Goal: Find specific page/section

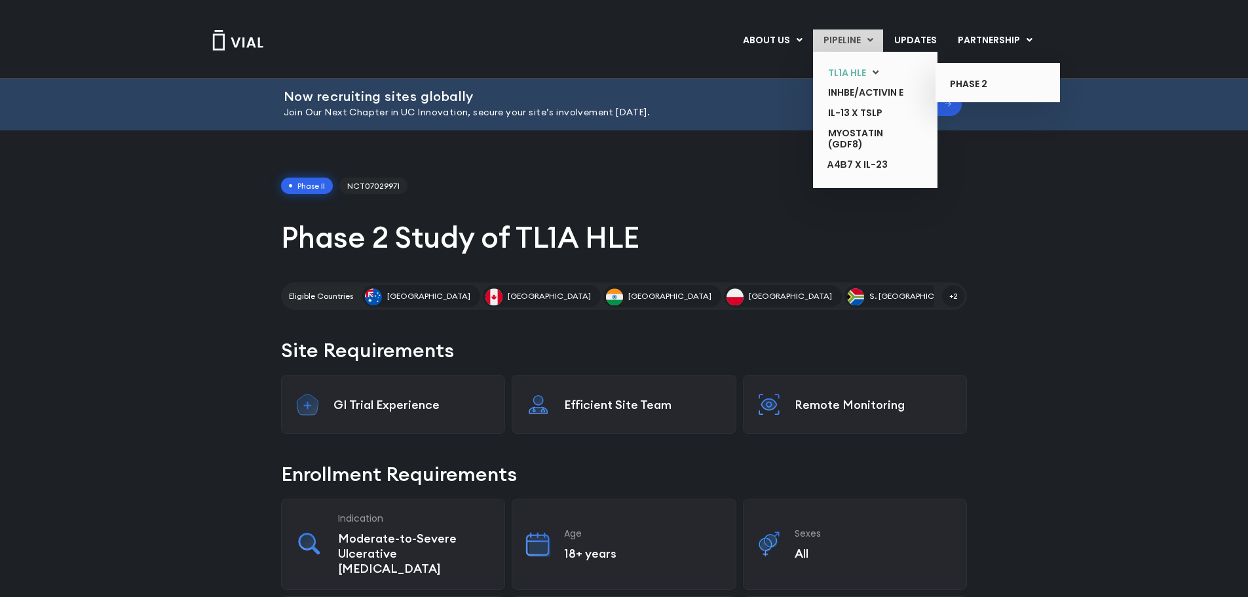
click at [842, 64] on link "TL1A HLE" at bounding box center [865, 73] width 96 height 20
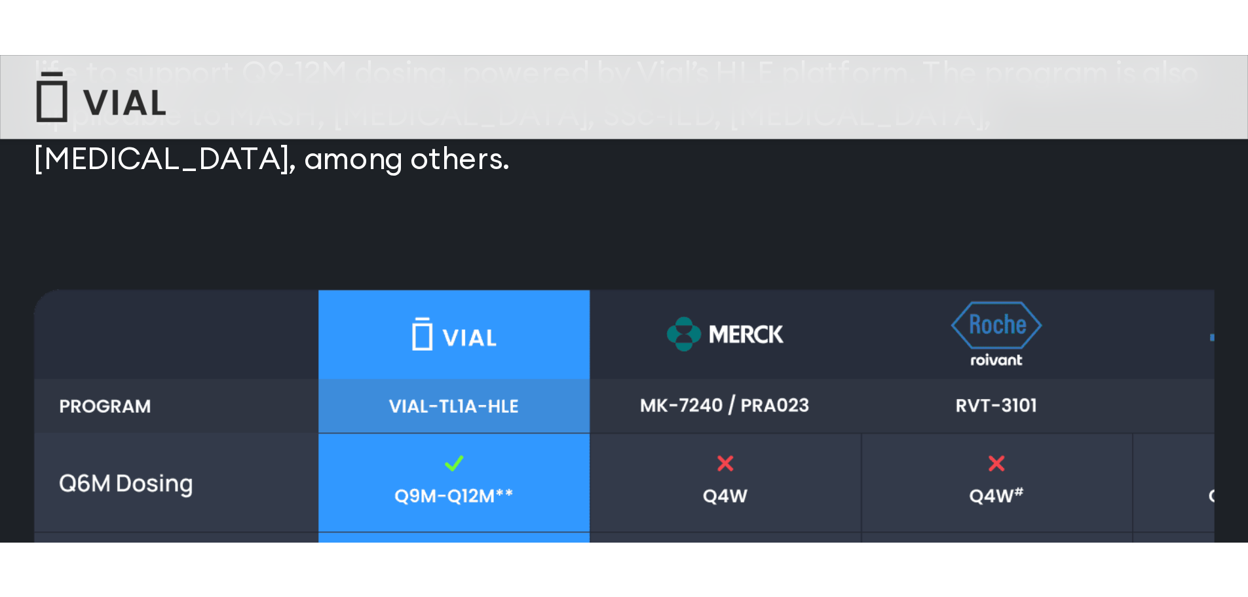
scroll to position [1679, 0]
